Goal: Task Accomplishment & Management: Use online tool/utility

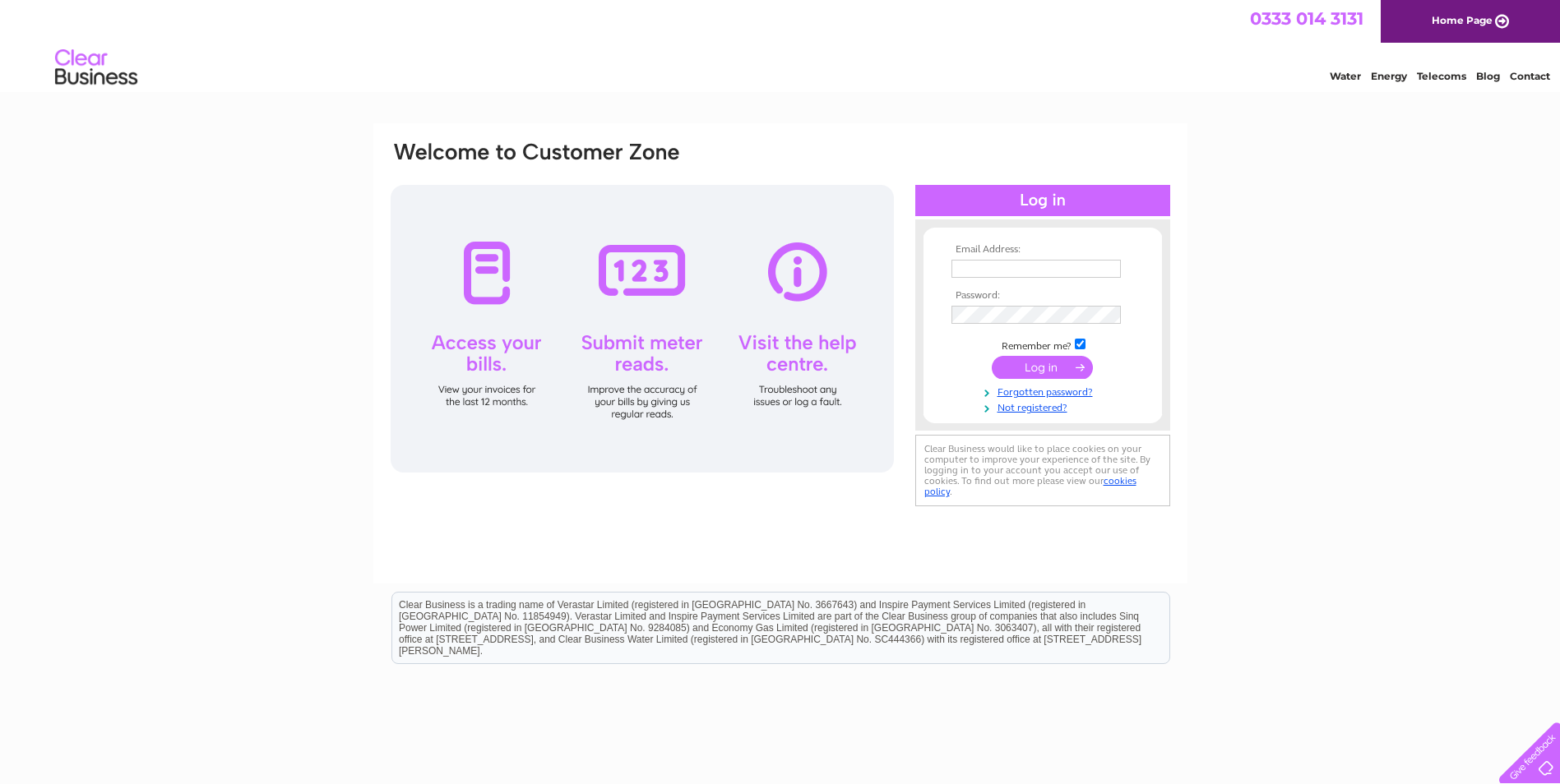
type input "macleods@laxdaleholidaypark.com"
click at [1039, 368] on input "submit" at bounding box center [1042, 367] width 102 height 23
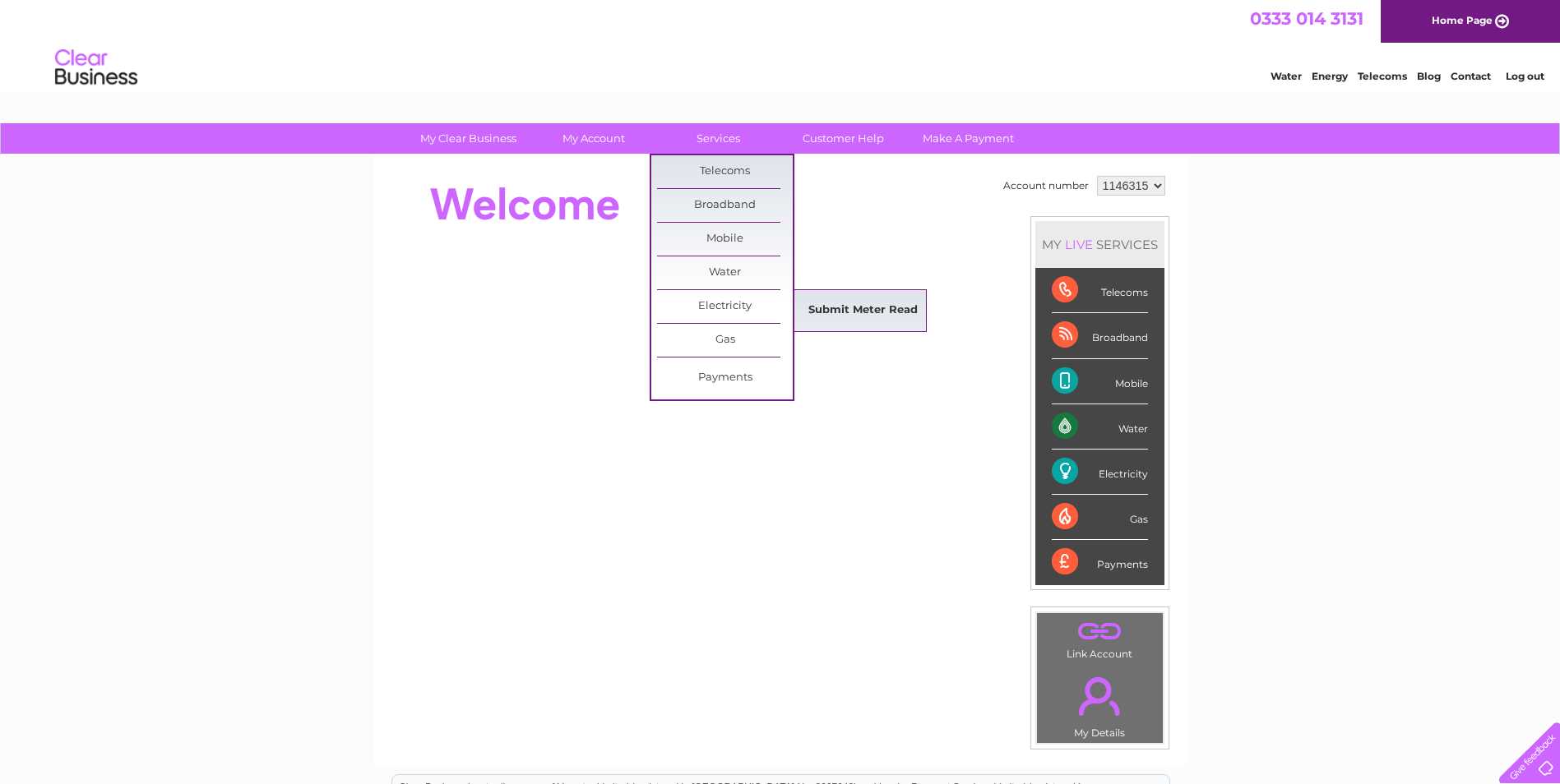
click at [865, 310] on link "Submit Meter Read" at bounding box center [863, 311] width 135 height 33
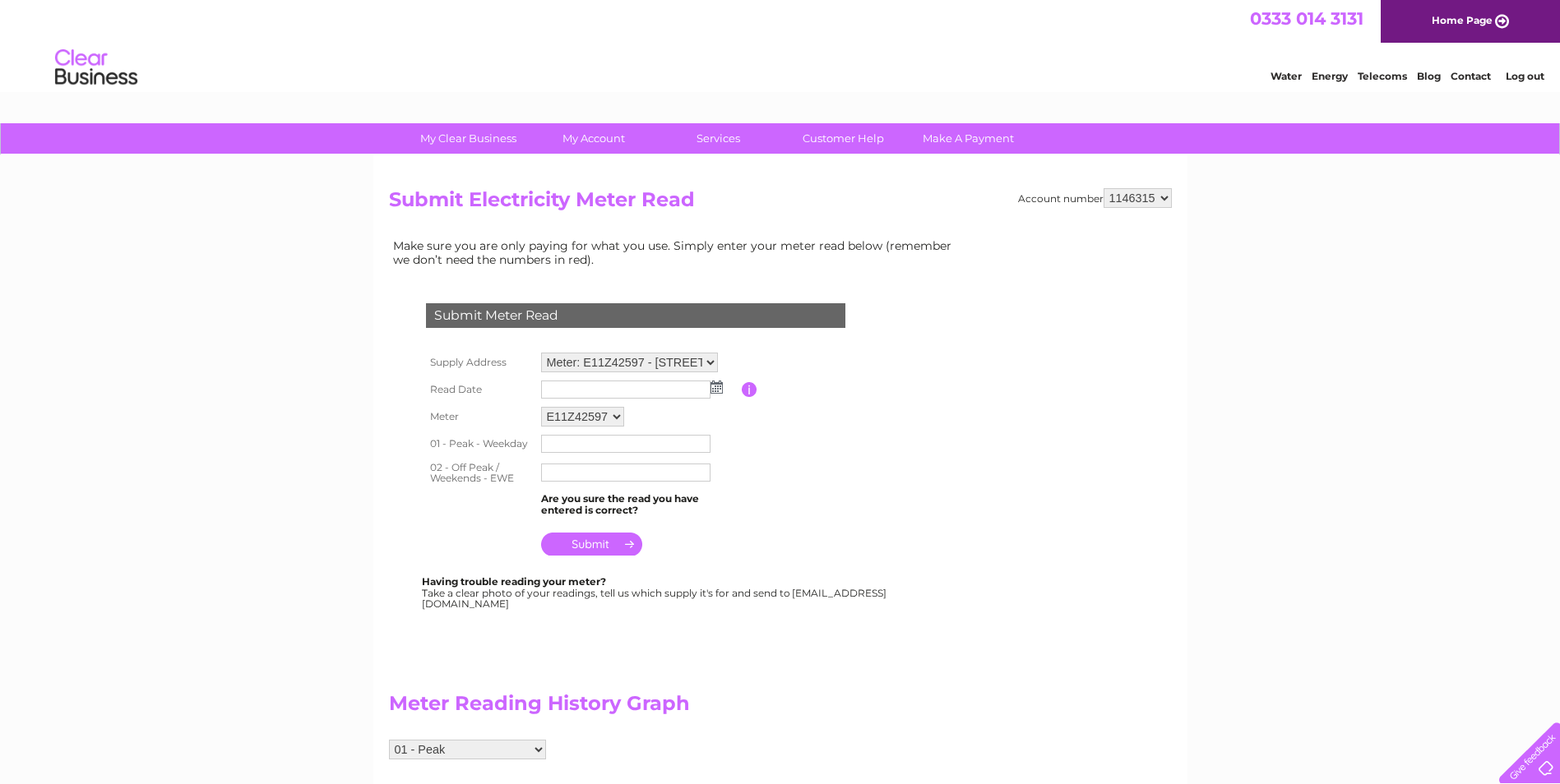
click at [713, 388] on img at bounding box center [716, 387] width 12 height 13
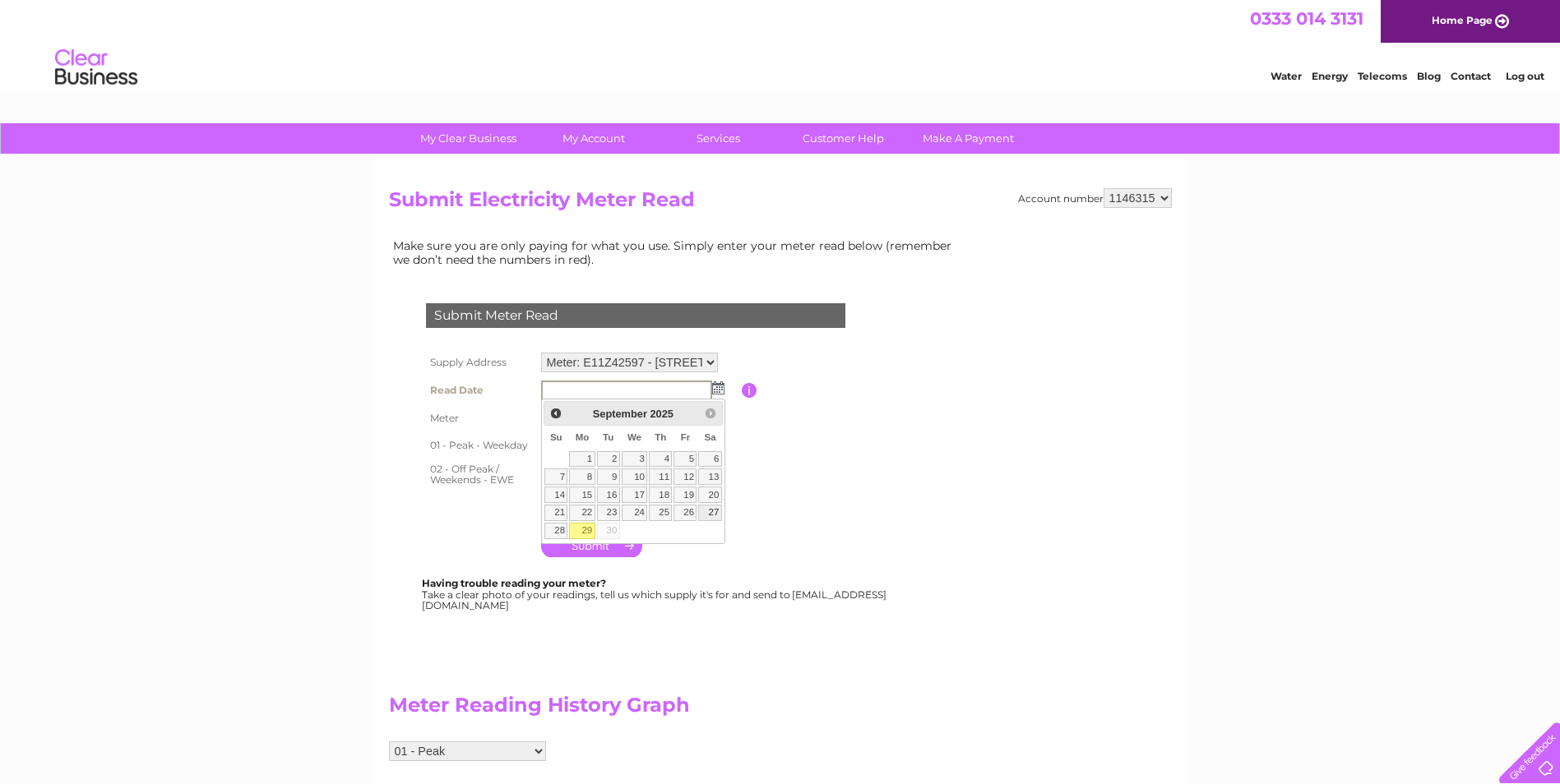
click at [713, 510] on link "27" at bounding box center [710, 513] width 23 height 17
type input "[DATE]"
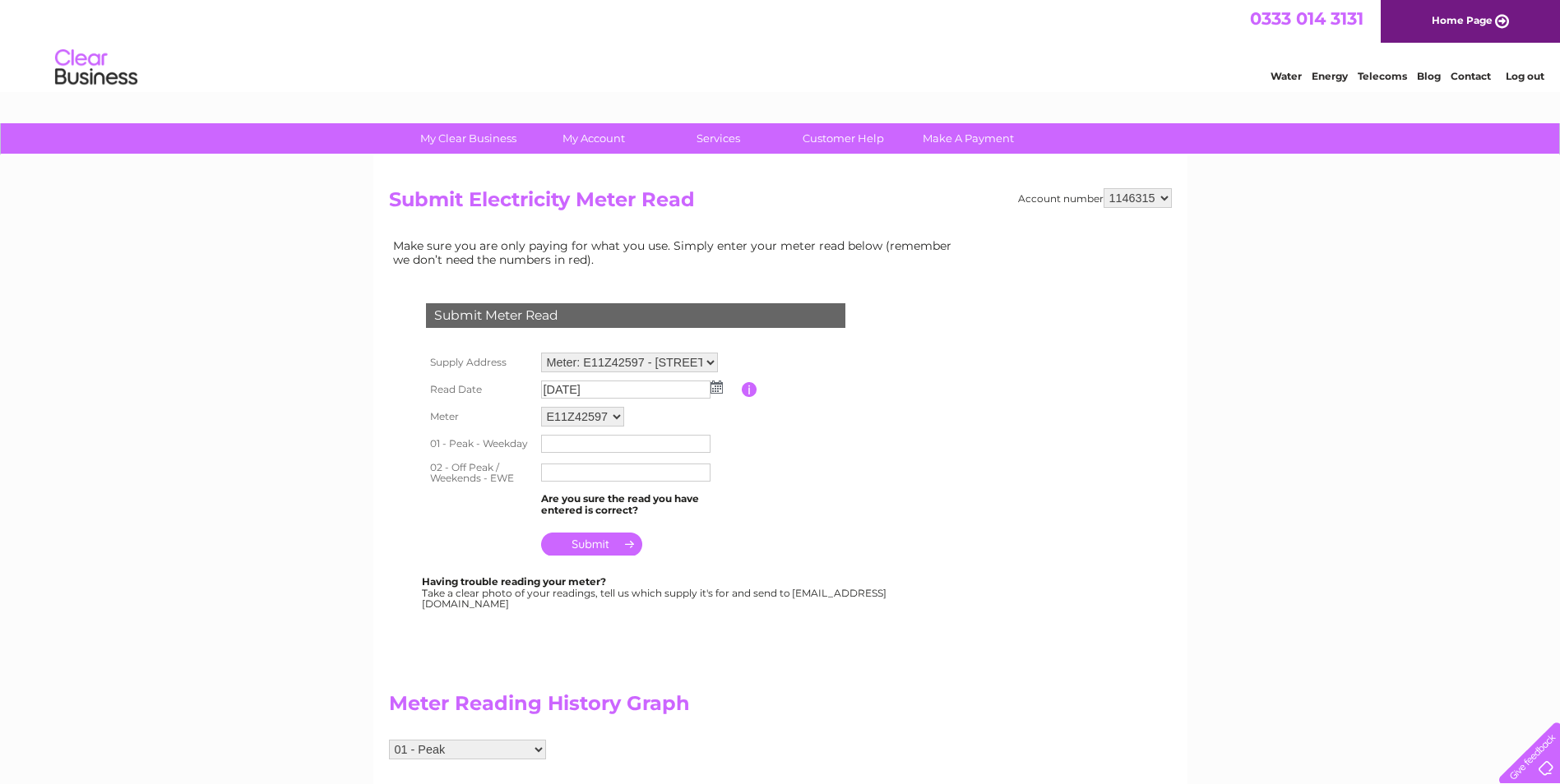
click at [567, 445] on input "text" at bounding box center [626, 444] width 169 height 18
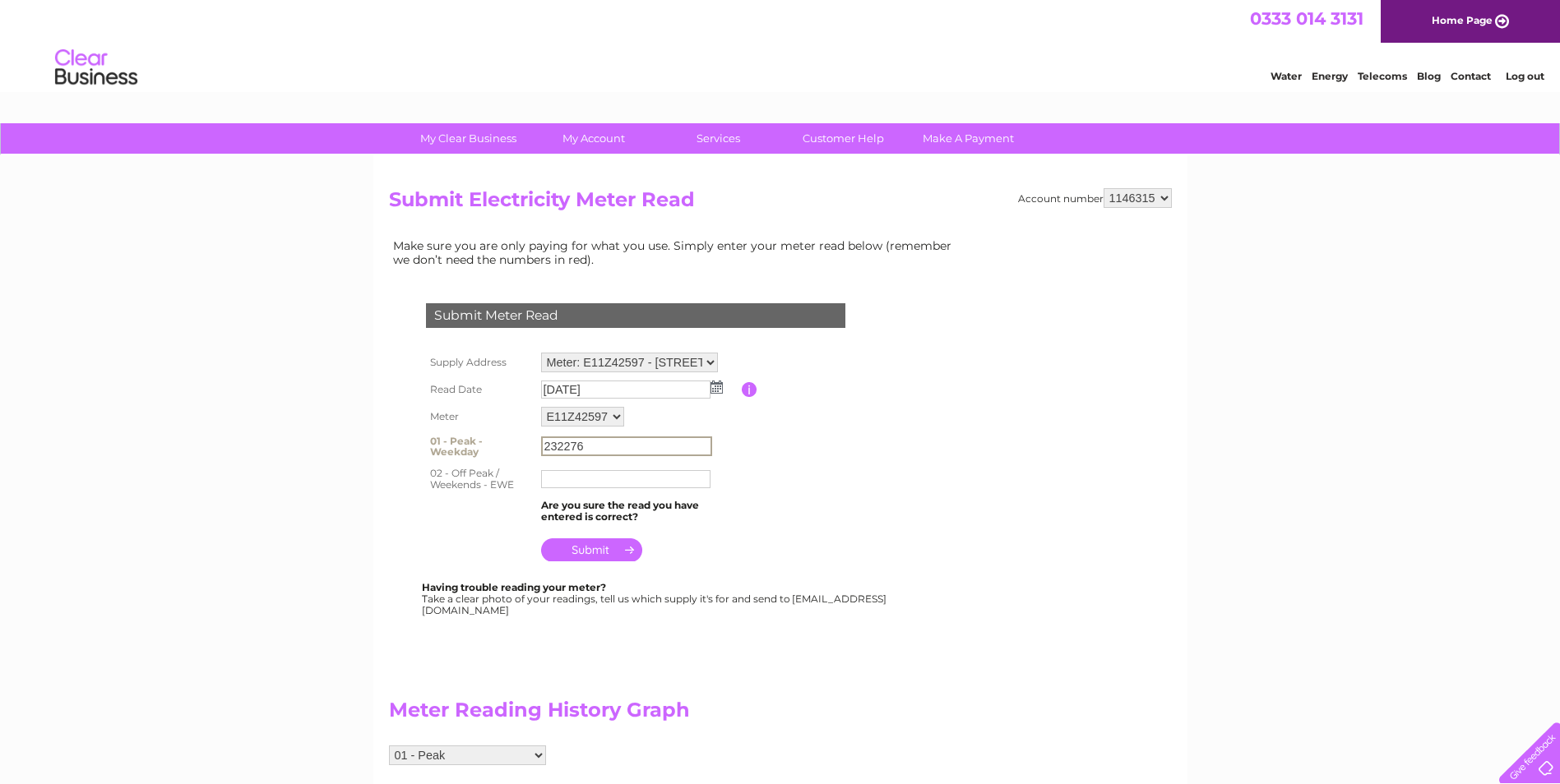
type input "232276"
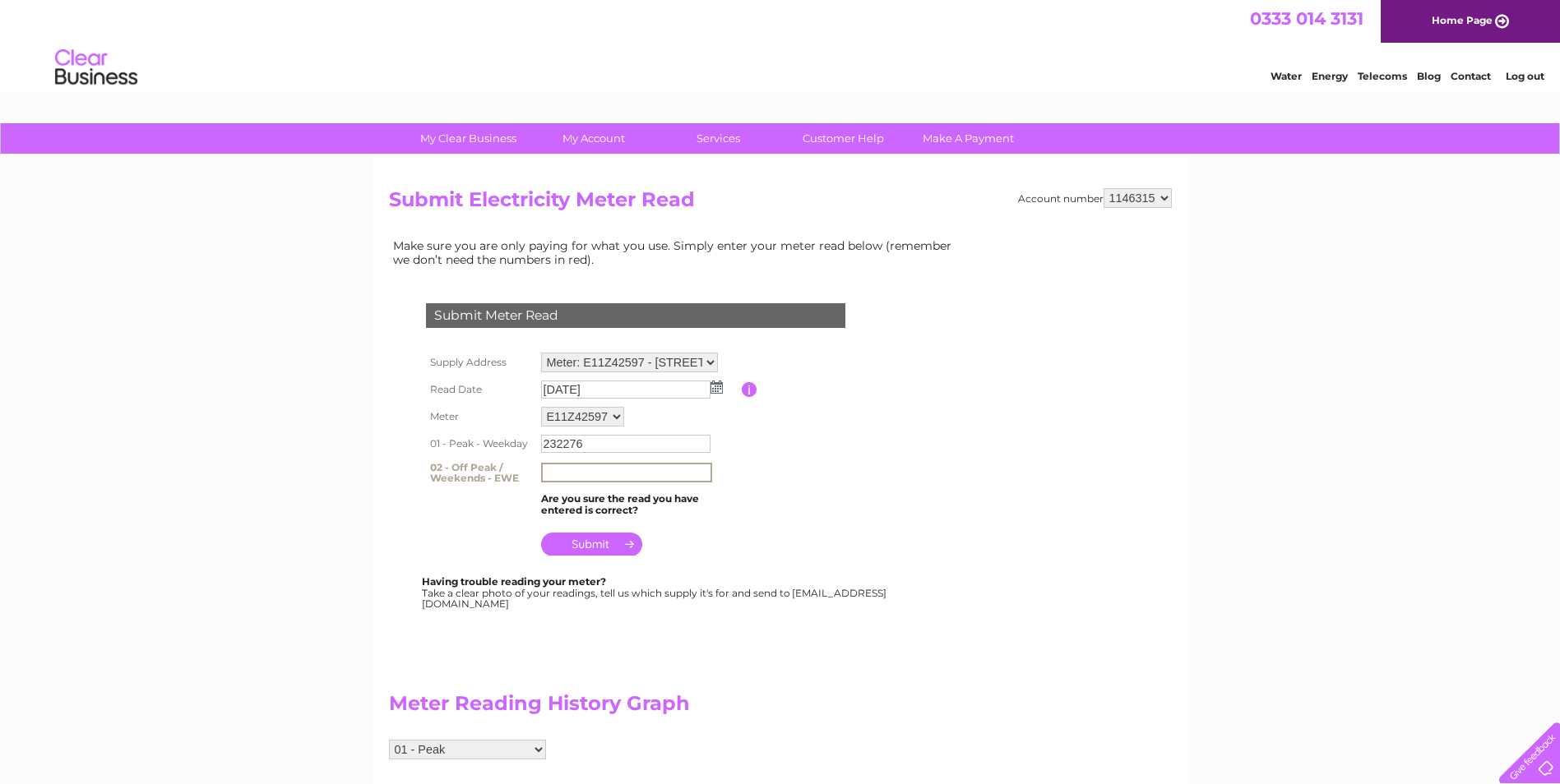
click at [566, 481] on input "text" at bounding box center [626, 473] width 171 height 20
type input "418756"
click at [591, 546] on input "submit" at bounding box center [592, 545] width 102 height 23
